Goal: Check status: Check status

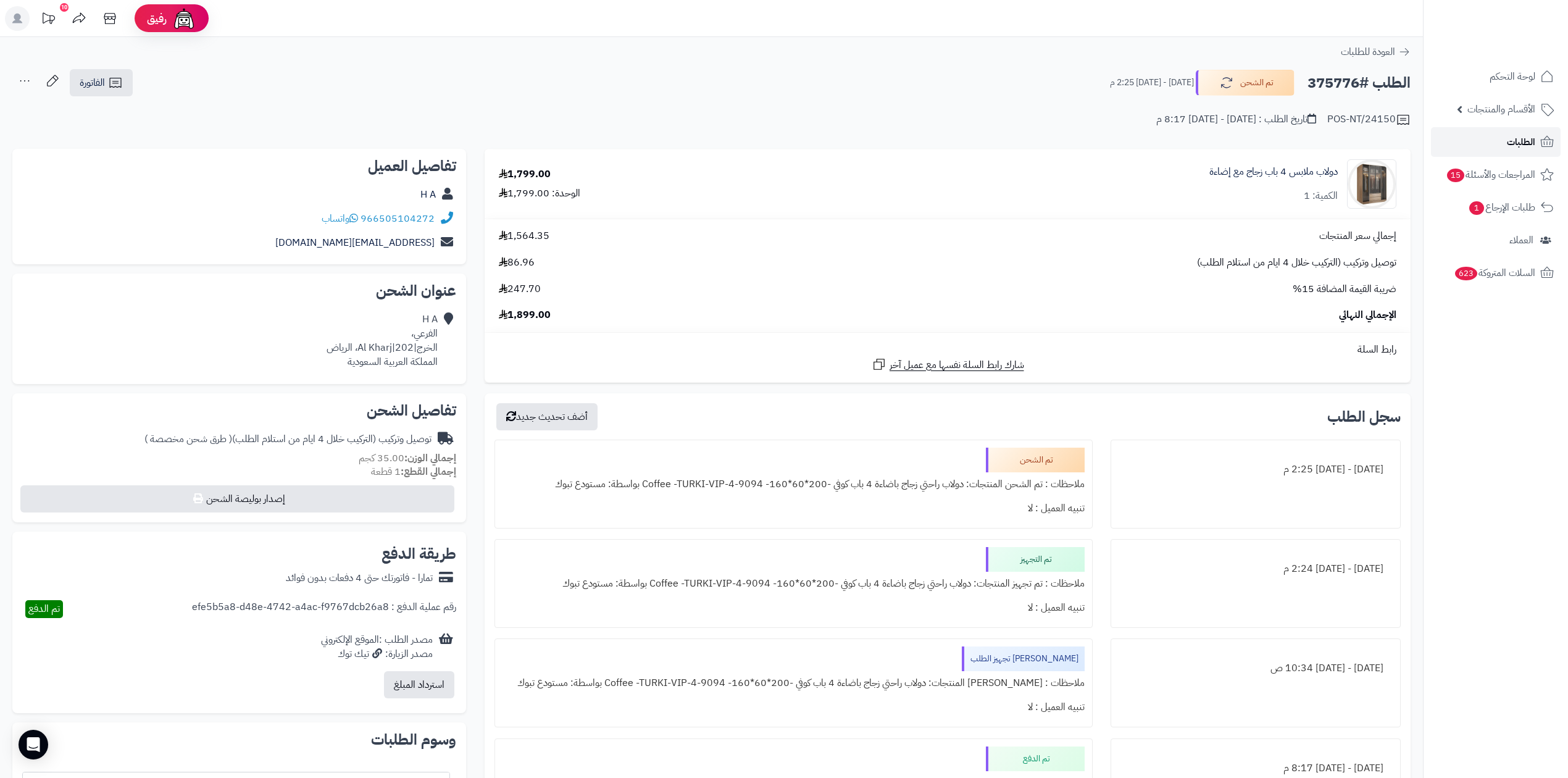
click at [1440, 138] on link "الطلبات" at bounding box center [1496, 142] width 130 height 30
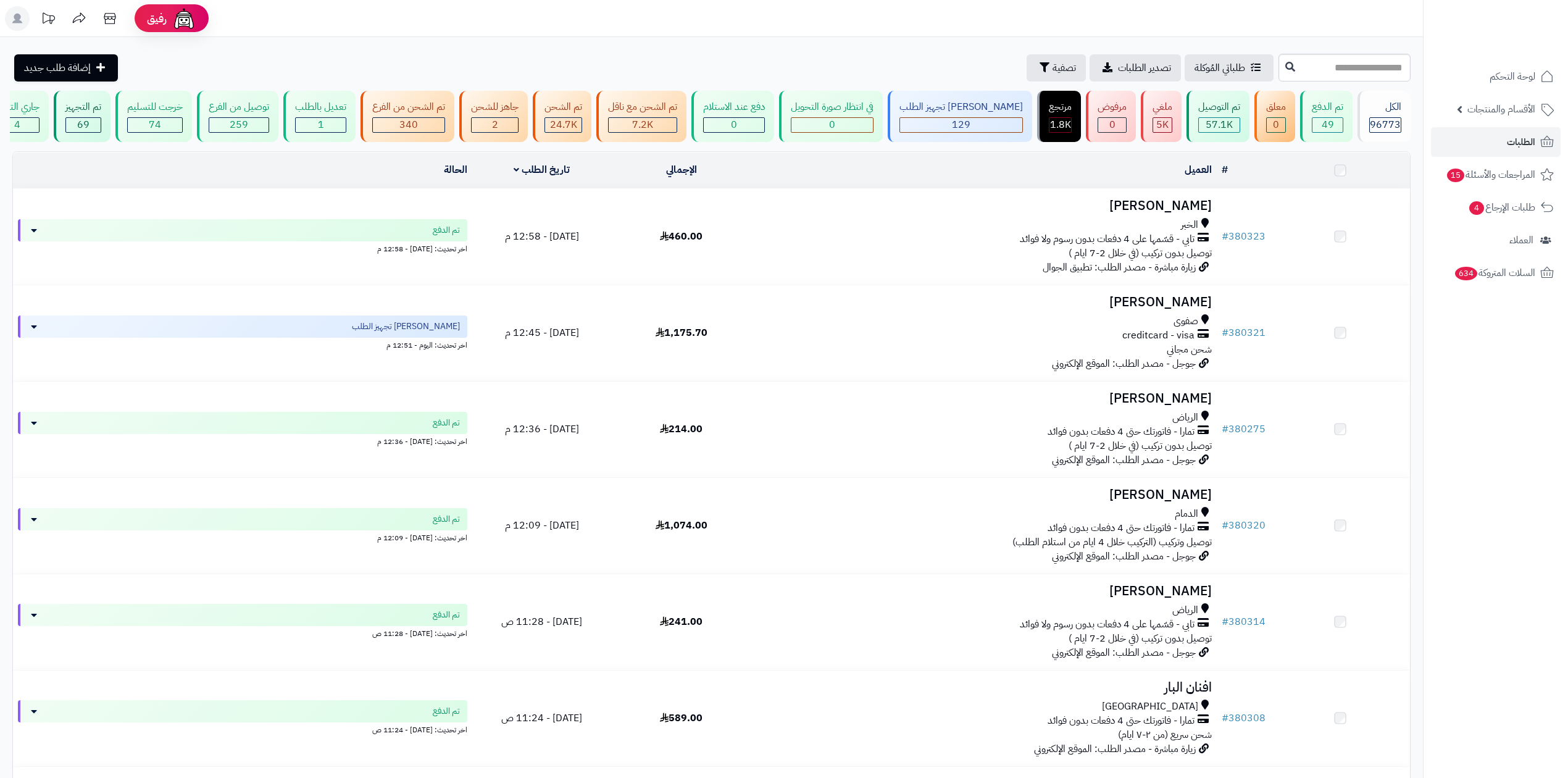
click at [1287, 58] on input "text" at bounding box center [1344, 67] width 132 height 28
type input "******"
click at [1286, 71] on icon at bounding box center [1291, 66] width 10 height 10
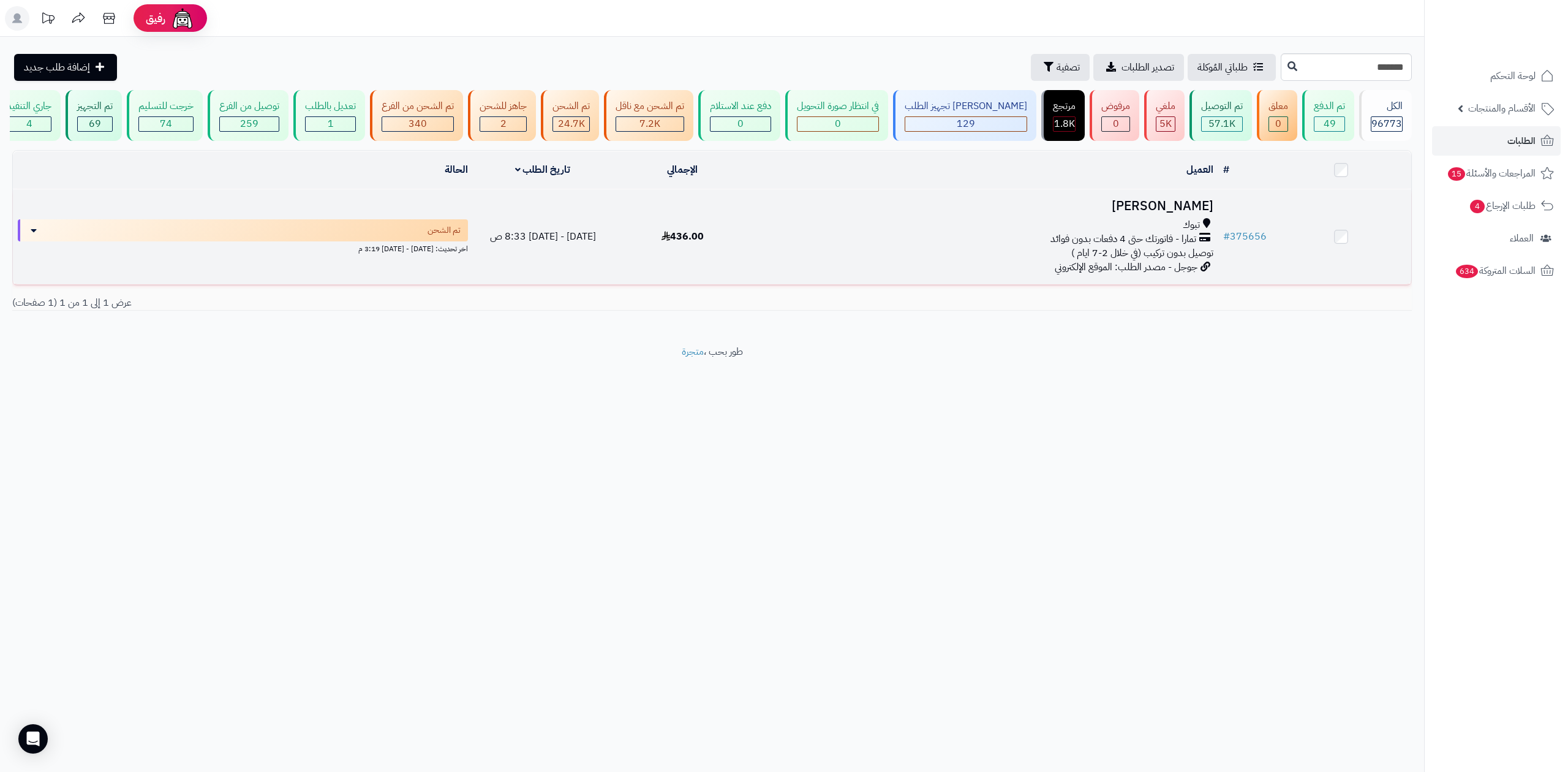
click at [1152, 218] on div "تبوك" at bounding box center [985, 225] width 456 height 14
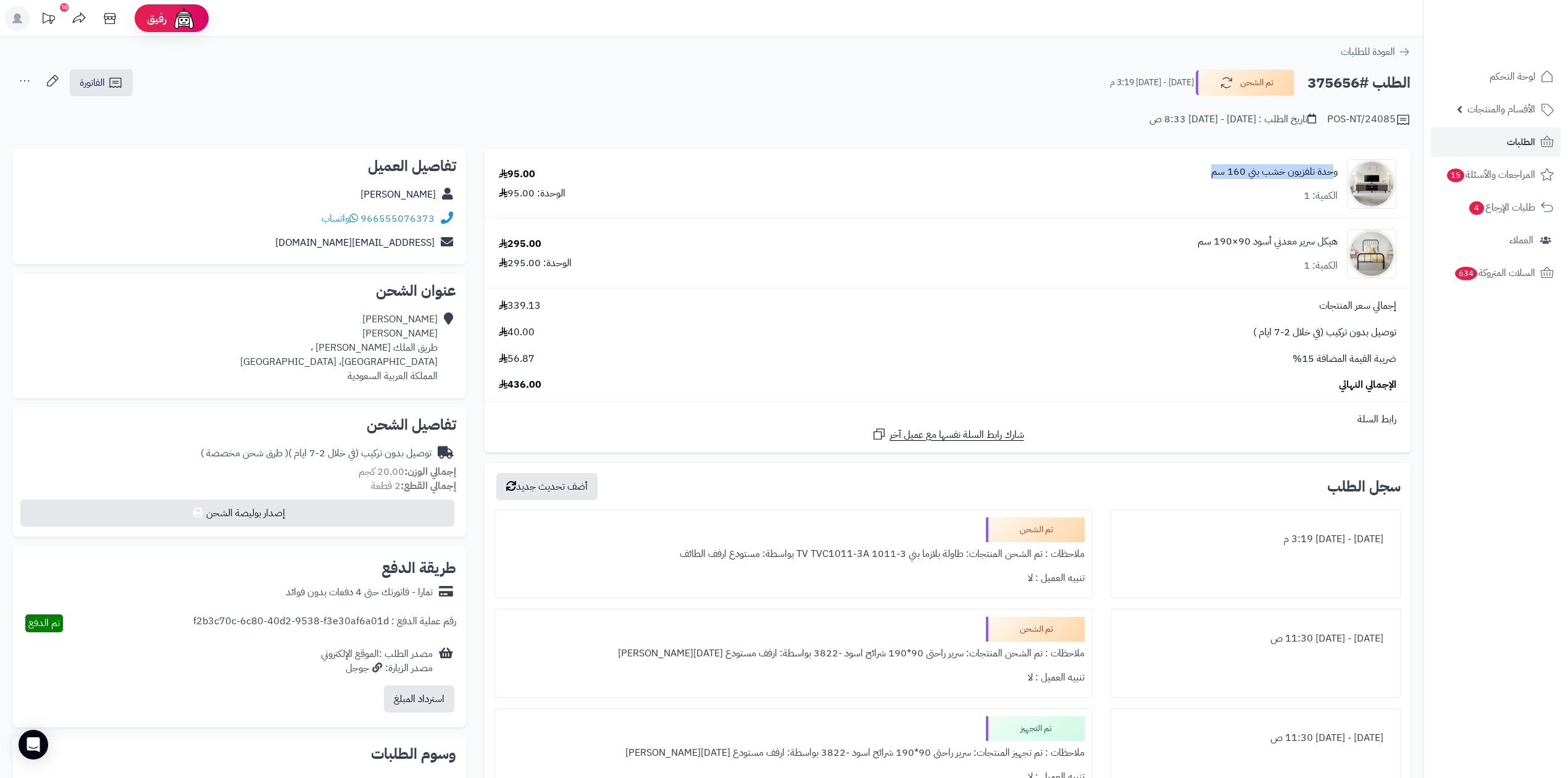
drag, startPoint x: 1160, startPoint y: 168, endPoint x: 1335, endPoint y: 173, distance: 175.1
click at [1335, 173] on div "وحدة تلفزيون خشب بني 160 سم الكمية: 1" at bounding box center [1090, 184] width 631 height 49
copy link "حدة تلفزيون خشب بني 160 سم"
